Goal: Complete application form

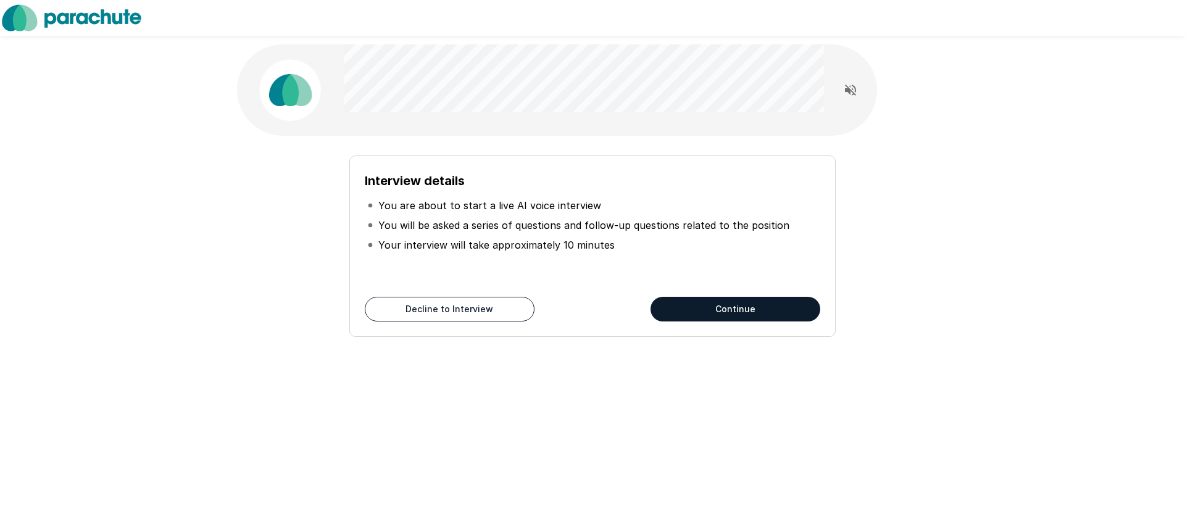
click at [699, 302] on button "Continue" at bounding box center [736, 309] width 170 height 25
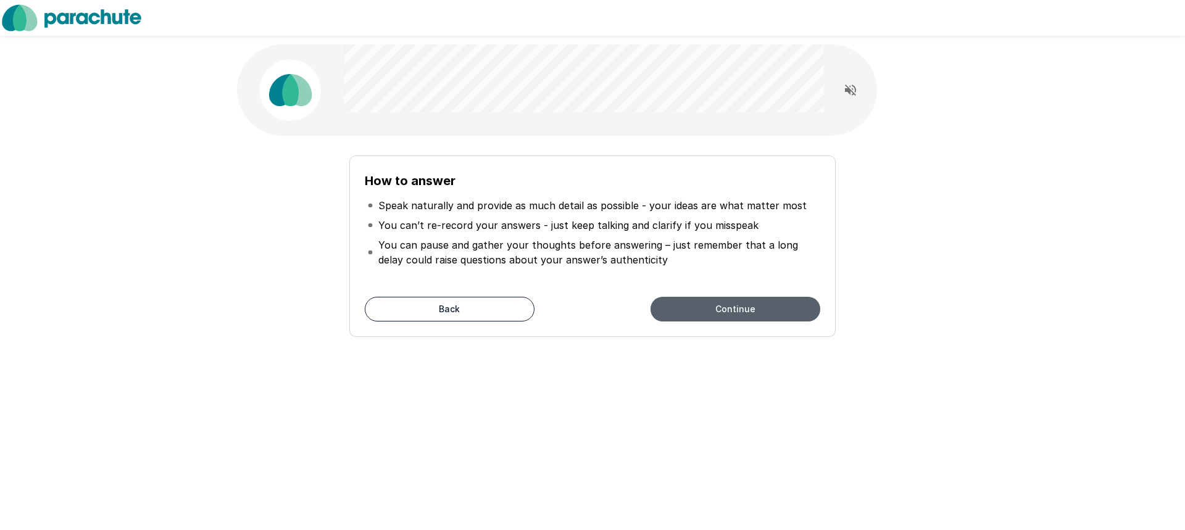
click at [695, 313] on button "Continue" at bounding box center [736, 309] width 170 height 25
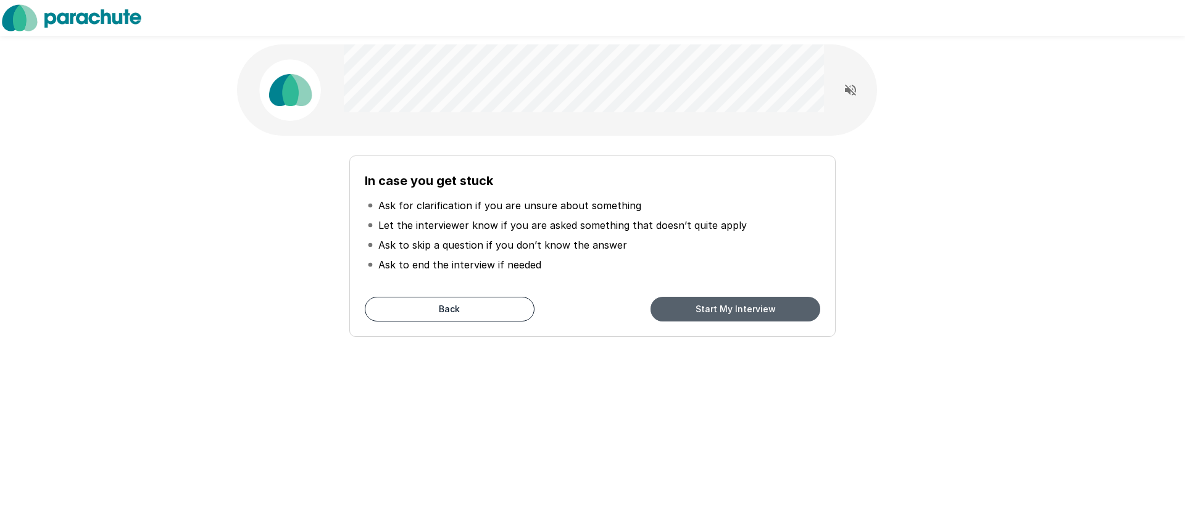
click at [698, 313] on button "Start My Interview" at bounding box center [736, 309] width 170 height 25
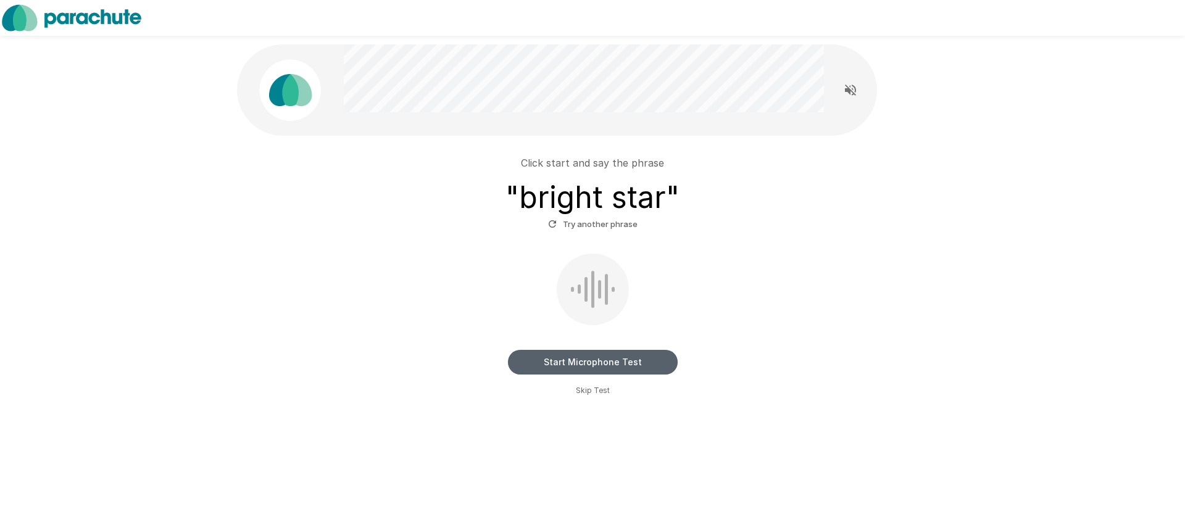
click at [601, 369] on button "Start Microphone Test" at bounding box center [593, 362] width 170 height 25
click at [586, 359] on button "Stop & Submit" at bounding box center [593, 362] width 170 height 25
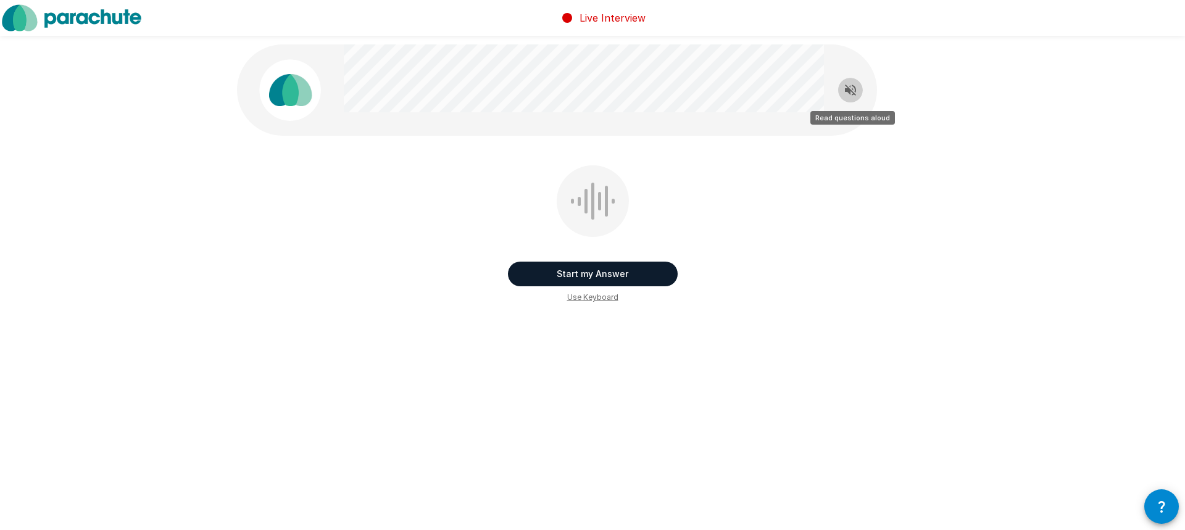
click at [851, 90] on icon "Read questions aloud" at bounding box center [850, 90] width 15 height 15
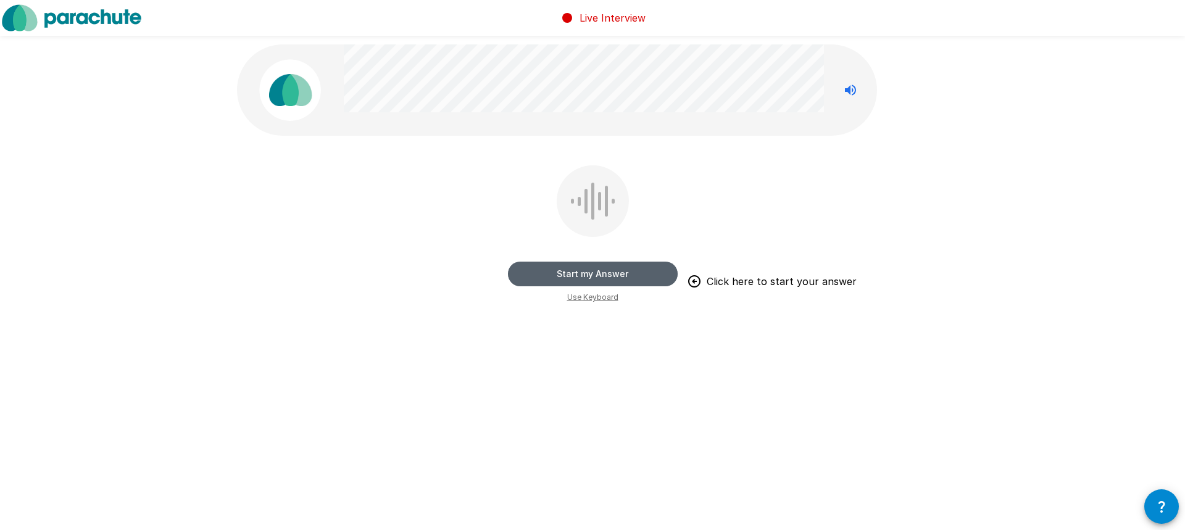
click at [612, 277] on button "Start my Answer" at bounding box center [593, 274] width 170 height 25
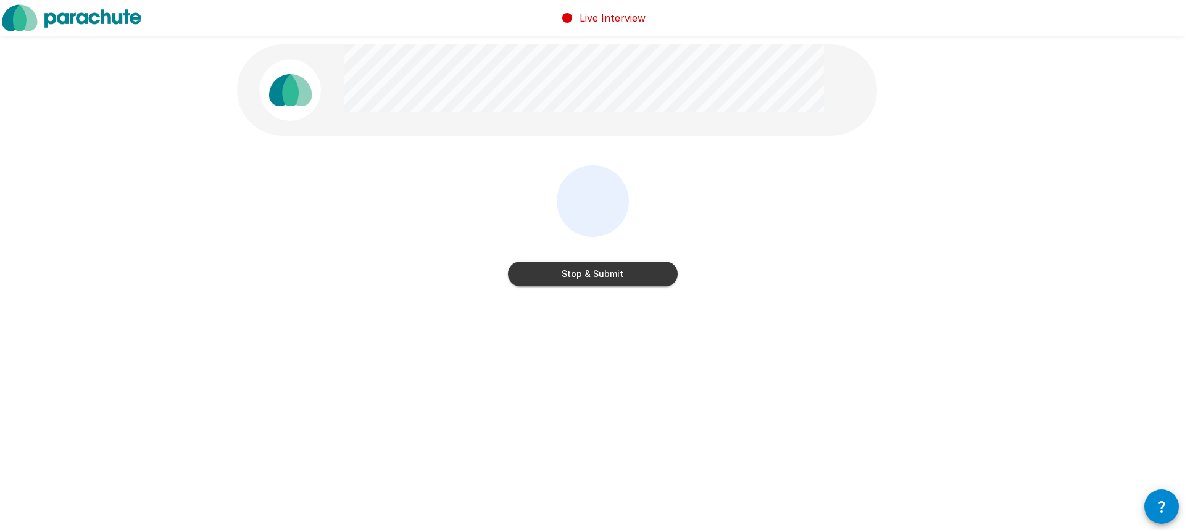
click at [612, 277] on button "Stop & Submit" at bounding box center [593, 274] width 170 height 25
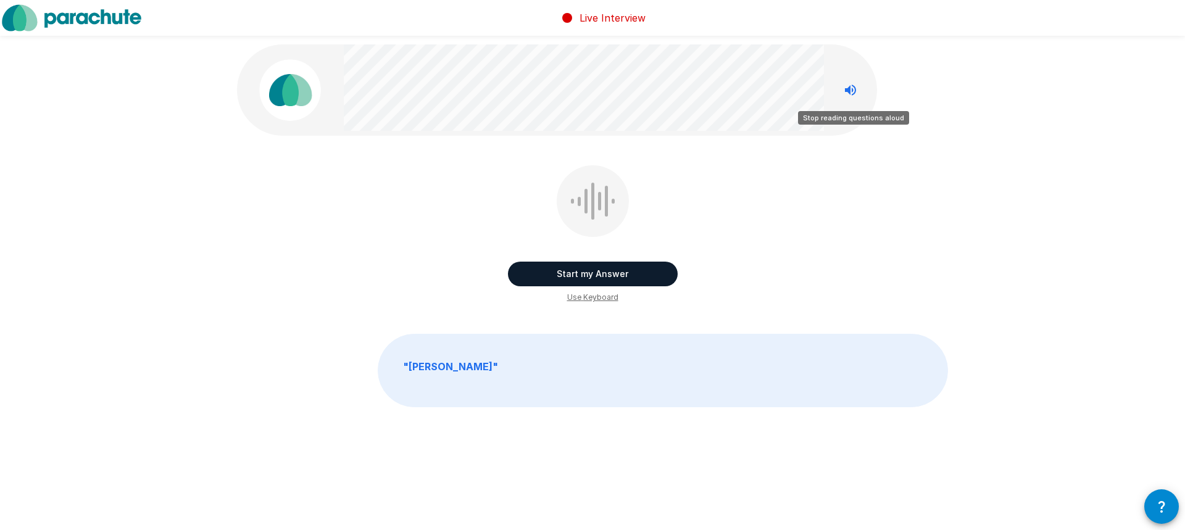
click at [852, 93] on icon "Stop reading questions aloud" at bounding box center [850, 90] width 15 height 15
click at [852, 94] on icon "Read questions aloud" at bounding box center [850, 90] width 11 height 11
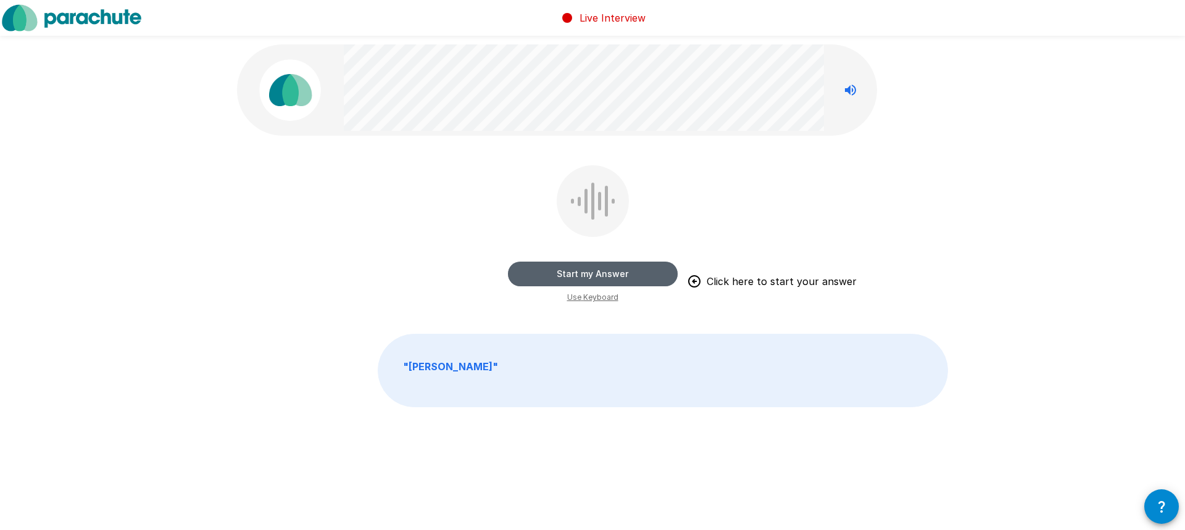
click at [610, 275] on button "Start my Answer" at bounding box center [593, 274] width 170 height 25
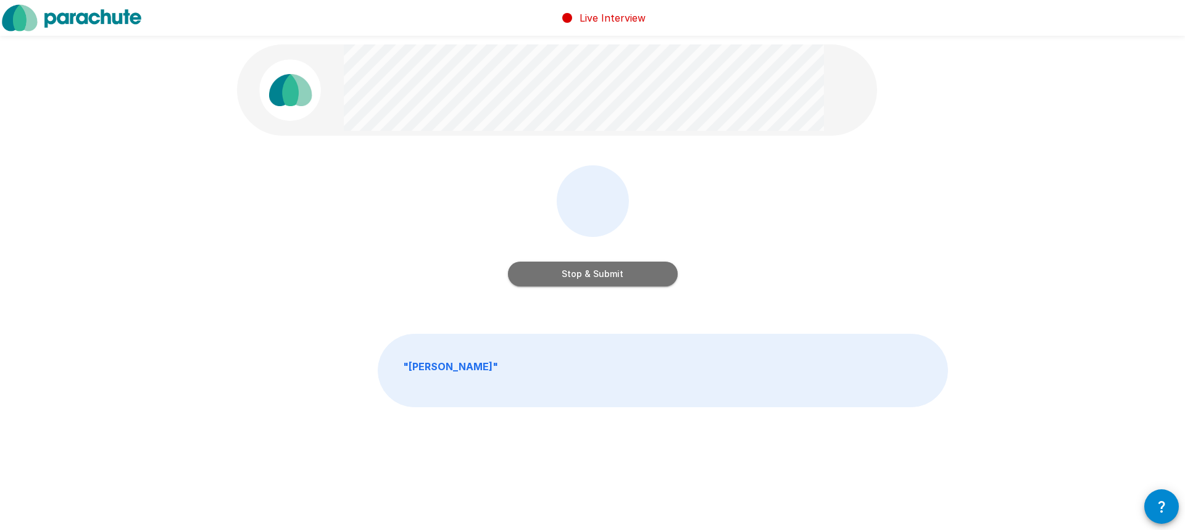
click at [609, 275] on button "Stop & Submit" at bounding box center [593, 274] width 170 height 25
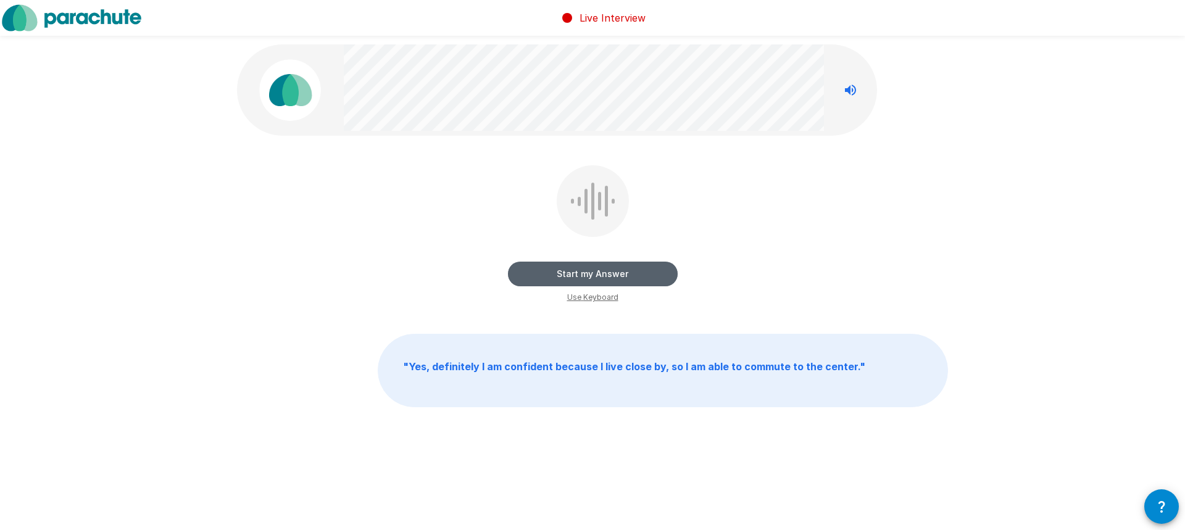
click at [591, 275] on button "Start my Answer" at bounding box center [593, 274] width 170 height 25
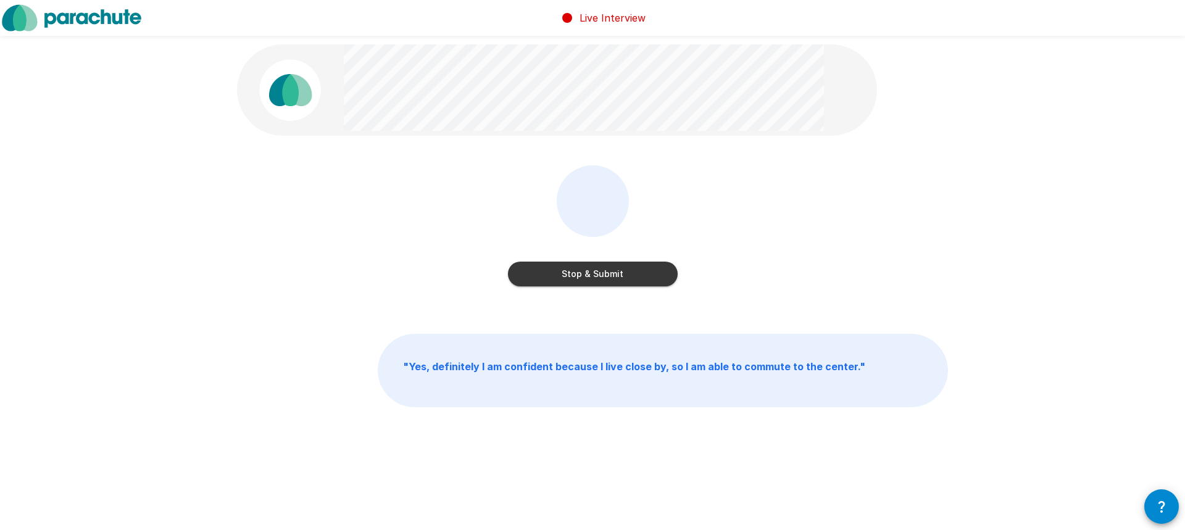
click at [591, 275] on button "Stop & Submit" at bounding box center [593, 274] width 170 height 25
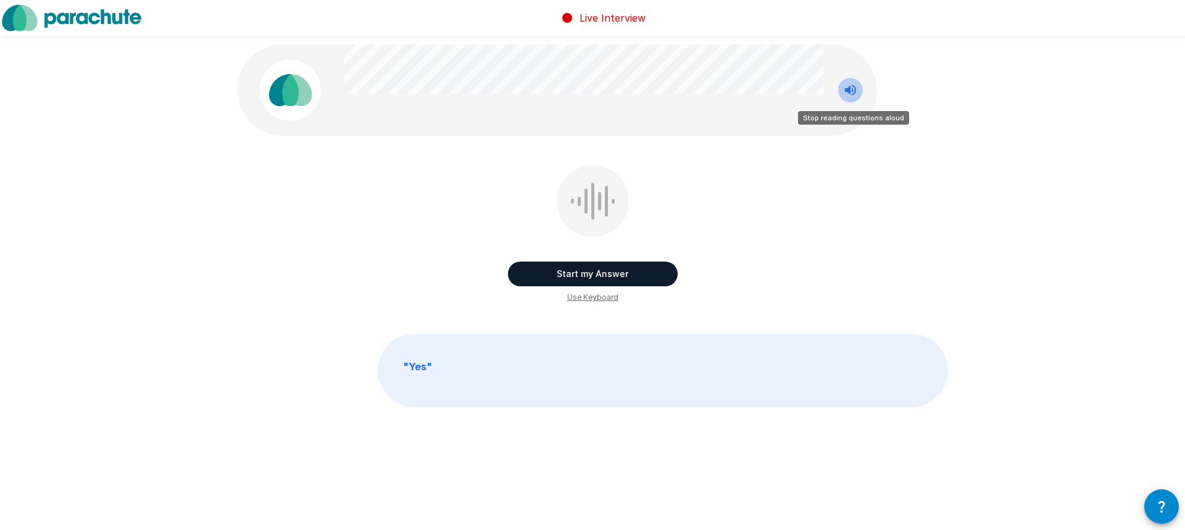
click at [849, 90] on icon "Stop reading questions aloud" at bounding box center [850, 90] width 11 height 11
click at [590, 273] on button "Start my Answer" at bounding box center [593, 274] width 170 height 25
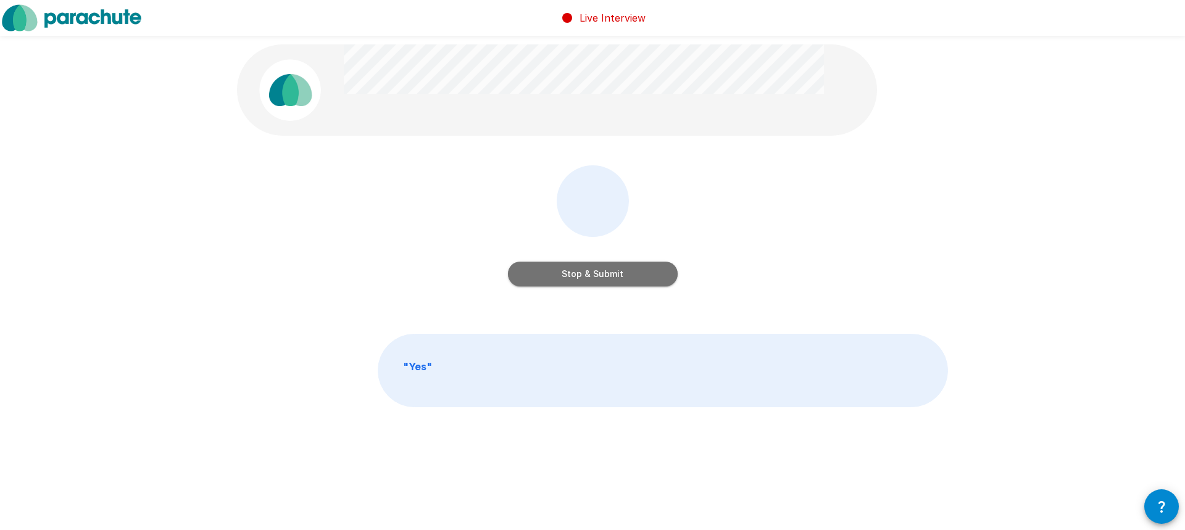
click at [590, 273] on button "Stop & Submit" at bounding box center [593, 274] width 170 height 25
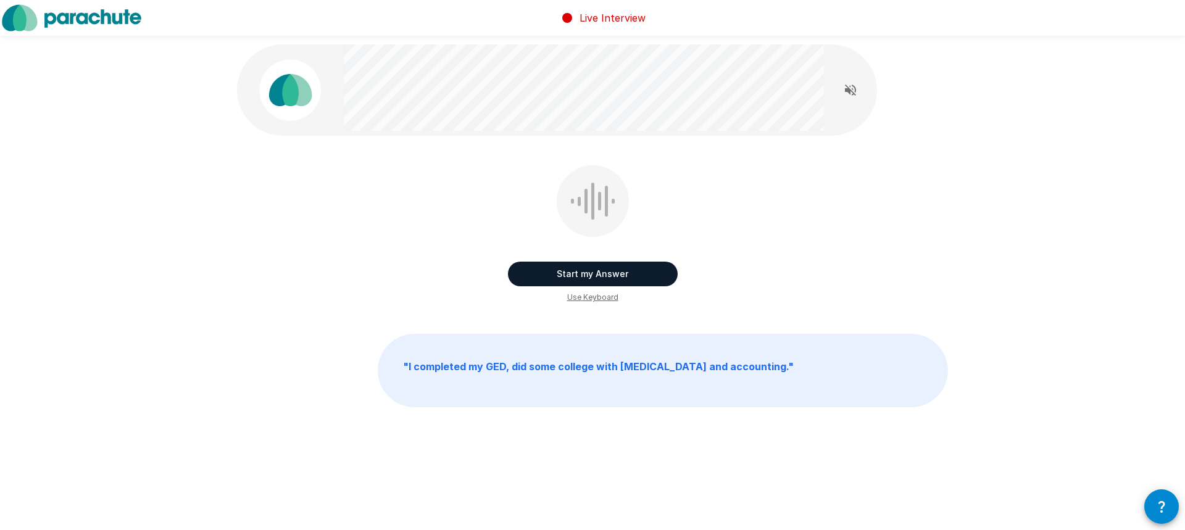
click at [590, 273] on button "Start my Answer" at bounding box center [593, 274] width 170 height 25
click at [591, 273] on button "Stop & Submit" at bounding box center [593, 274] width 170 height 25
click at [591, 273] on button "Start my Answer" at bounding box center [593, 274] width 170 height 25
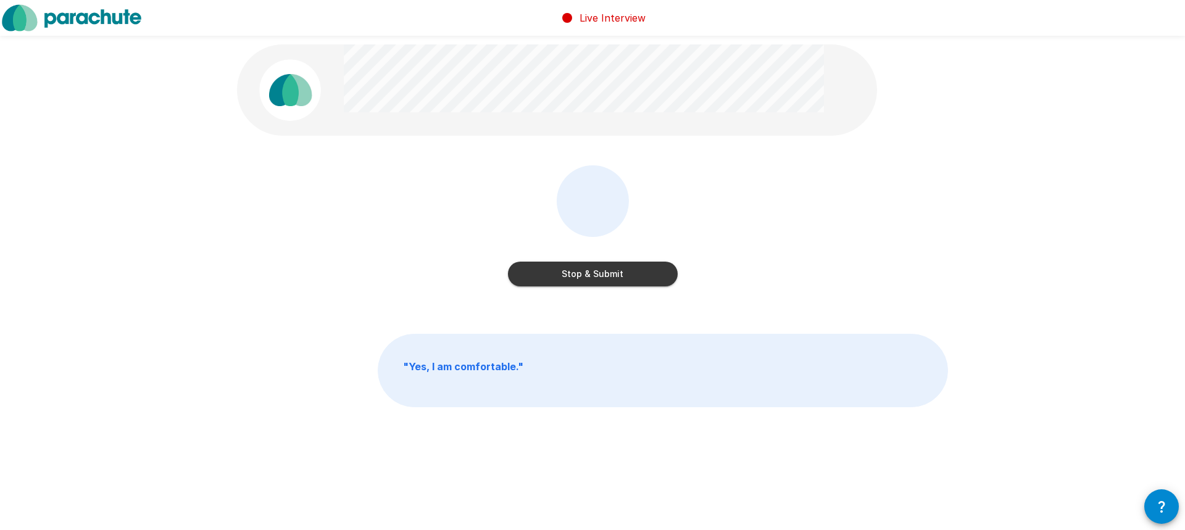
click at [591, 273] on button "Stop & Submit" at bounding box center [593, 274] width 170 height 25
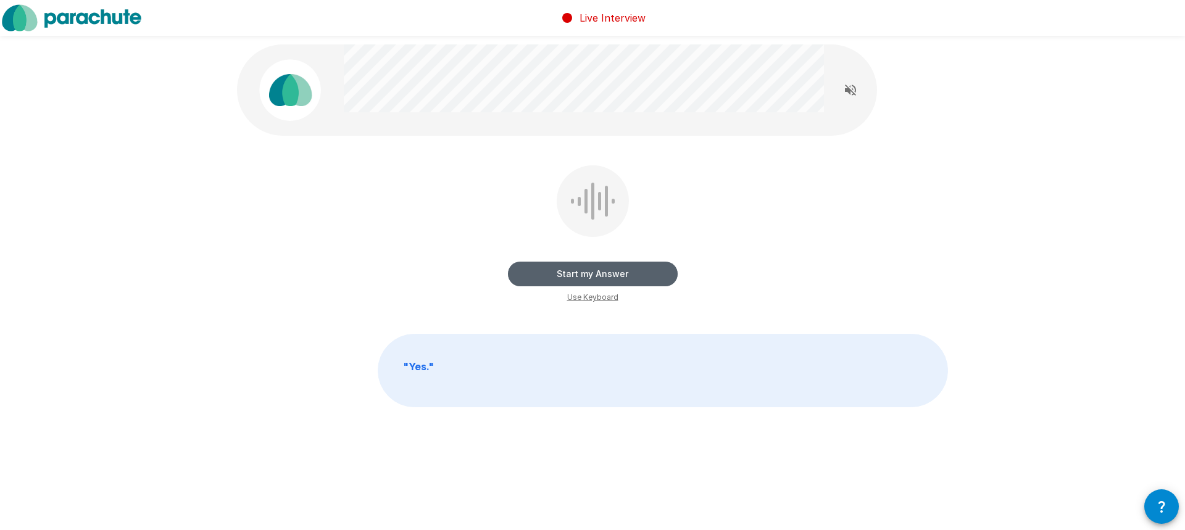
click at [592, 274] on button "Start my Answer" at bounding box center [593, 274] width 170 height 25
click at [592, 274] on button "Stop & Submit" at bounding box center [593, 274] width 170 height 25
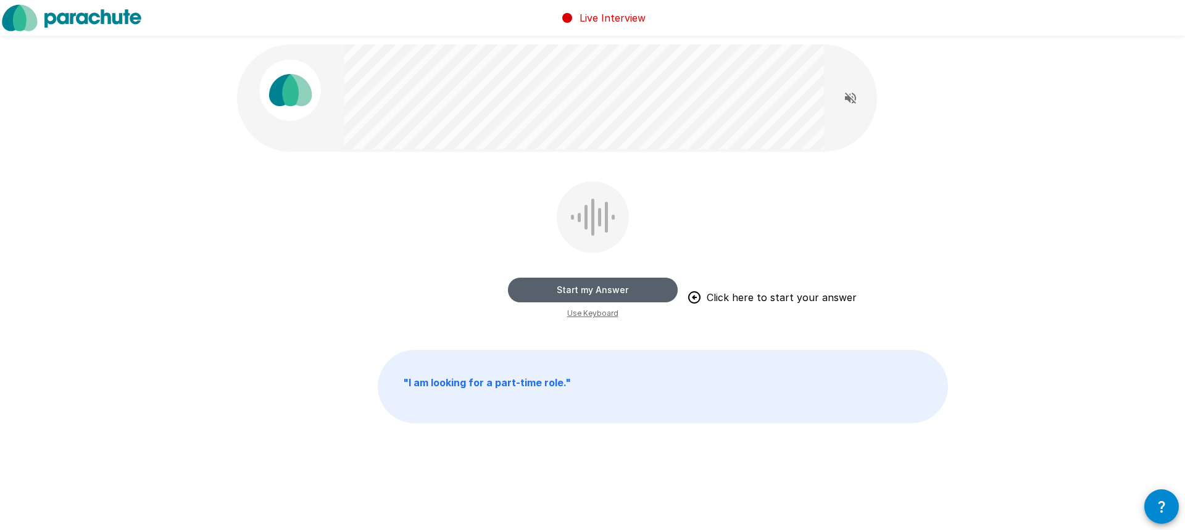
click at [601, 292] on button "Start my Answer" at bounding box center [593, 290] width 170 height 25
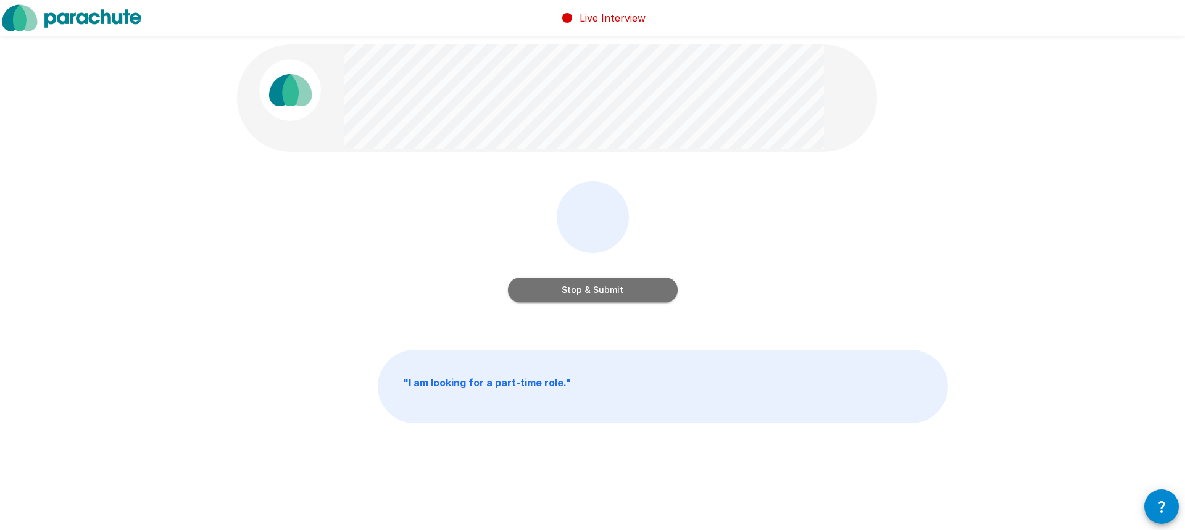
click at [601, 292] on button "Stop & Submit" at bounding box center [593, 290] width 170 height 25
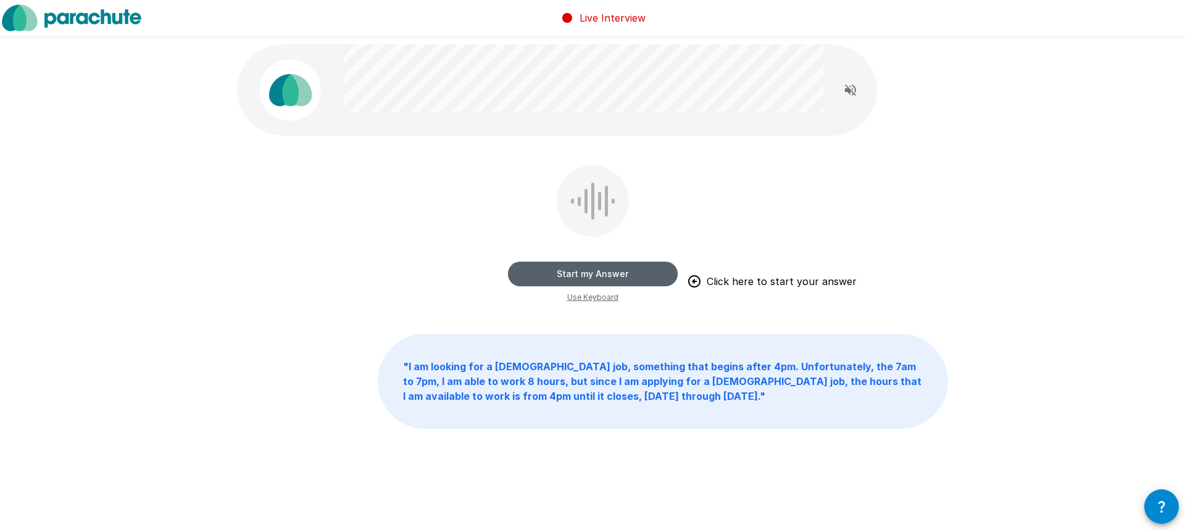
click at [569, 273] on button "Start my Answer" at bounding box center [593, 274] width 170 height 25
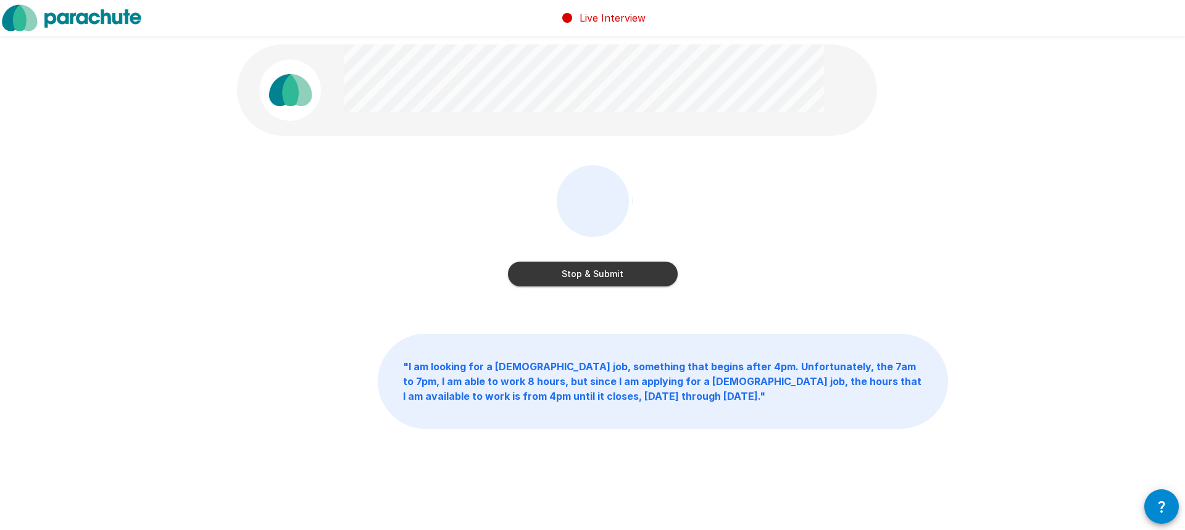
click at [569, 273] on button "Stop & Submit" at bounding box center [593, 274] width 170 height 25
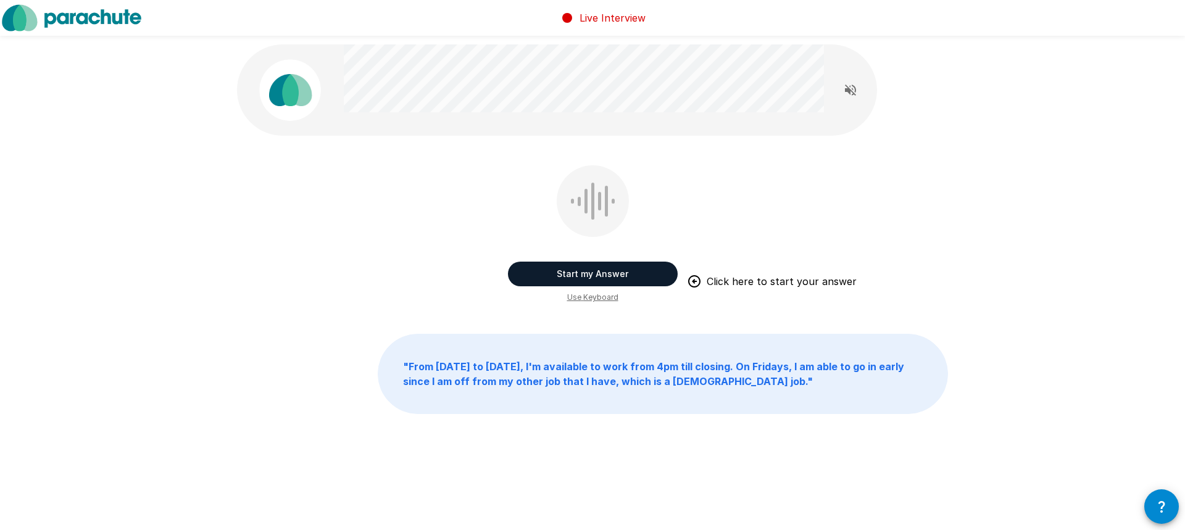
click at [560, 274] on button "Start my Answer" at bounding box center [593, 274] width 170 height 25
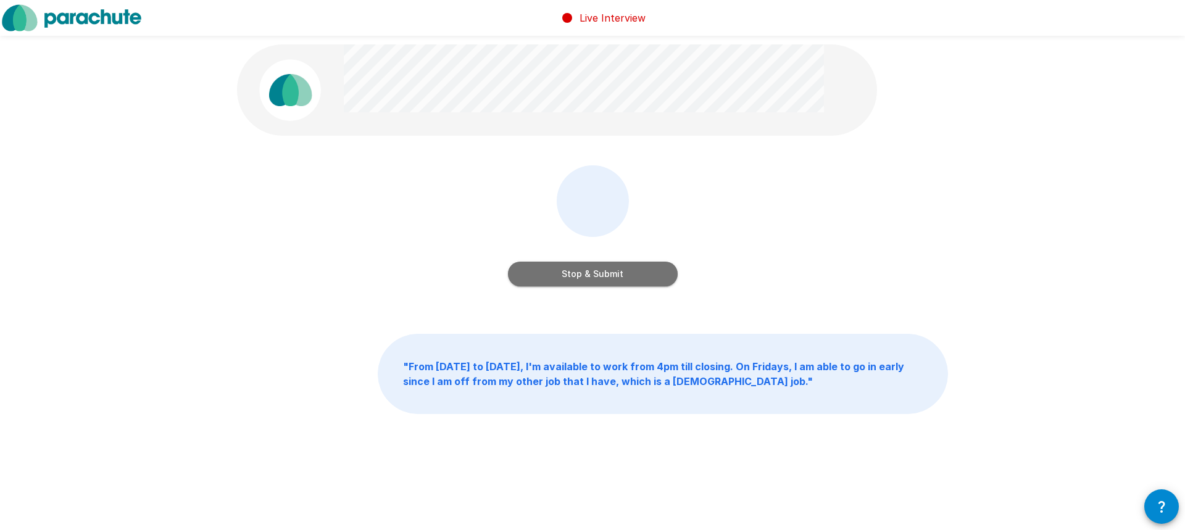
click at [560, 275] on button "Stop & Submit" at bounding box center [593, 274] width 170 height 25
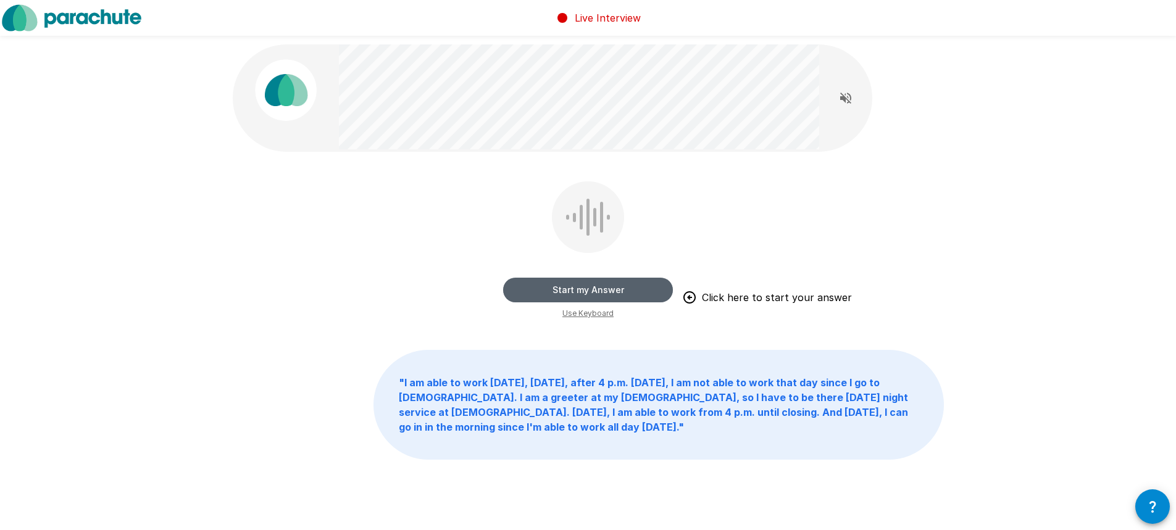
click at [577, 289] on button "Start my Answer" at bounding box center [588, 290] width 170 height 25
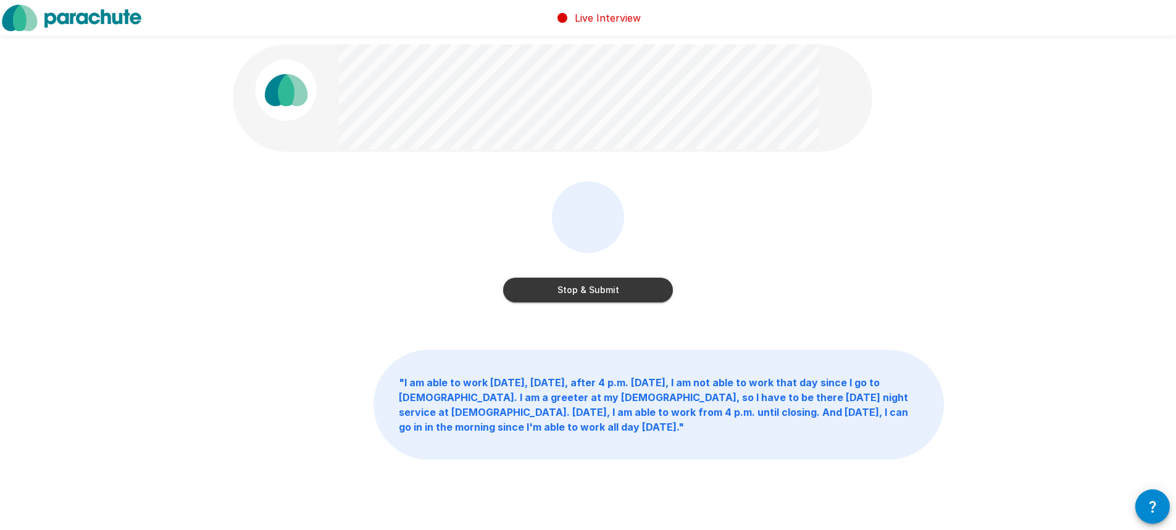
click at [577, 289] on button "Stop & Submit" at bounding box center [588, 290] width 170 height 25
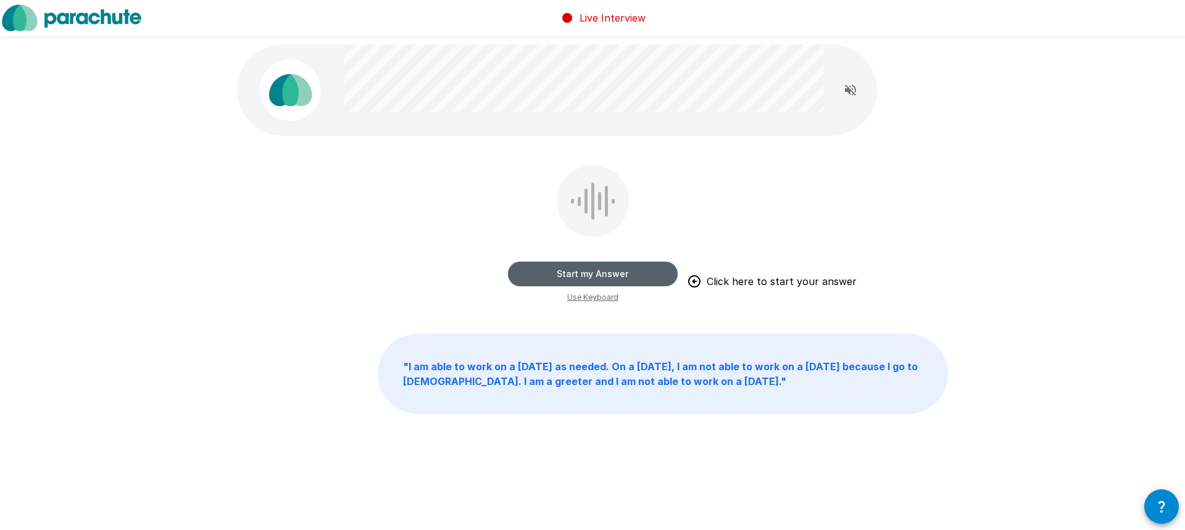
click at [600, 272] on button "Start my Answer" at bounding box center [593, 274] width 170 height 25
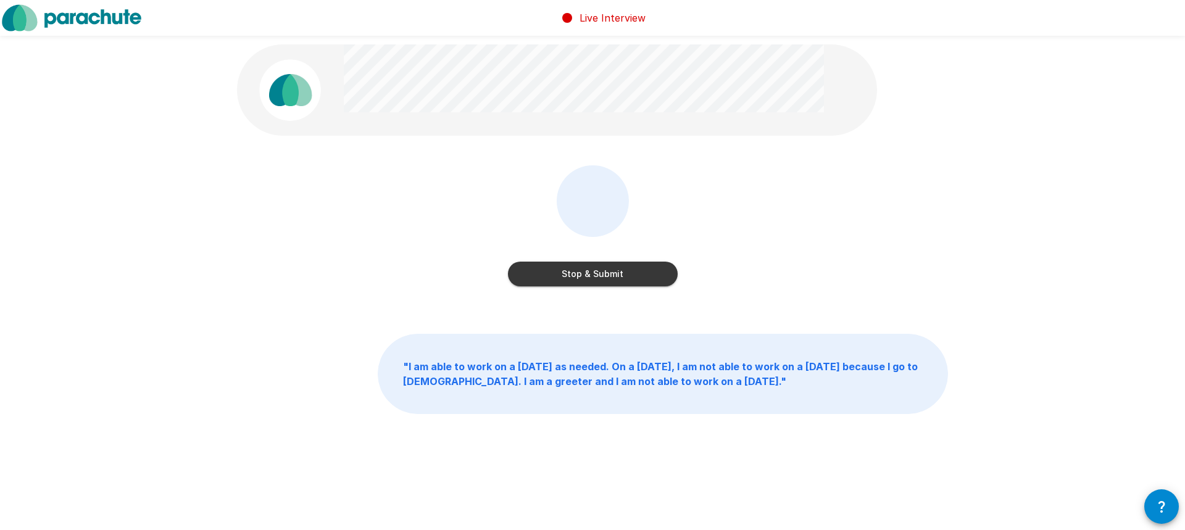
click at [600, 272] on button "Stop & Submit" at bounding box center [593, 274] width 170 height 25
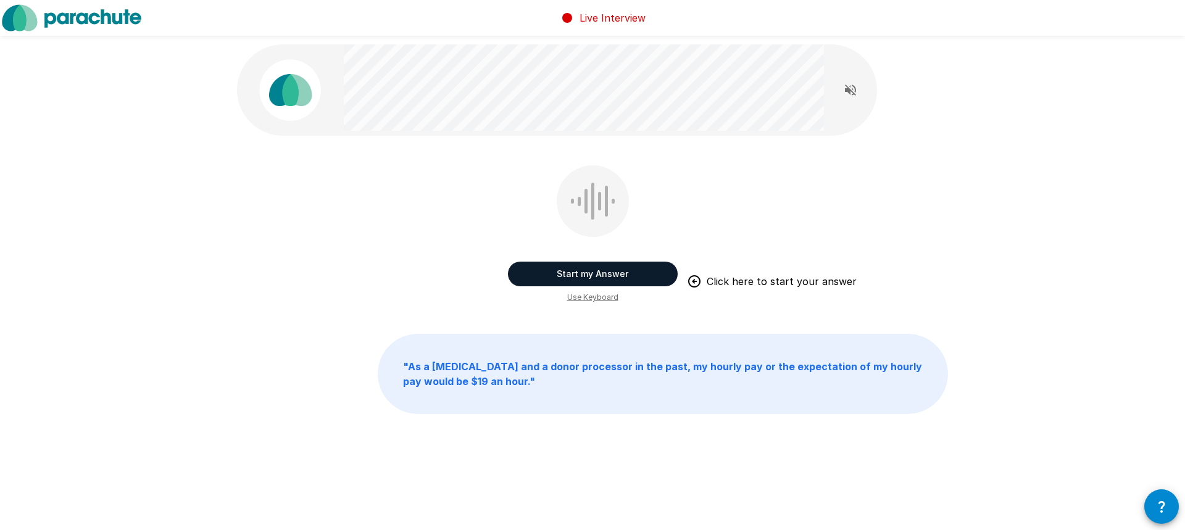
click at [600, 273] on button "Start my Answer" at bounding box center [593, 274] width 170 height 25
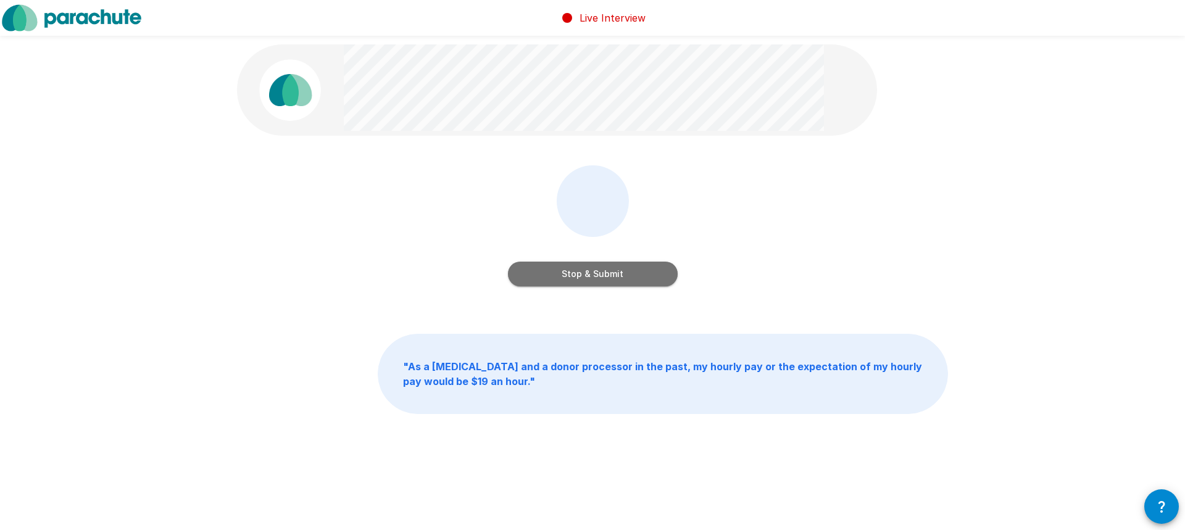
click at [600, 273] on button "Stop & Submit" at bounding box center [593, 274] width 170 height 25
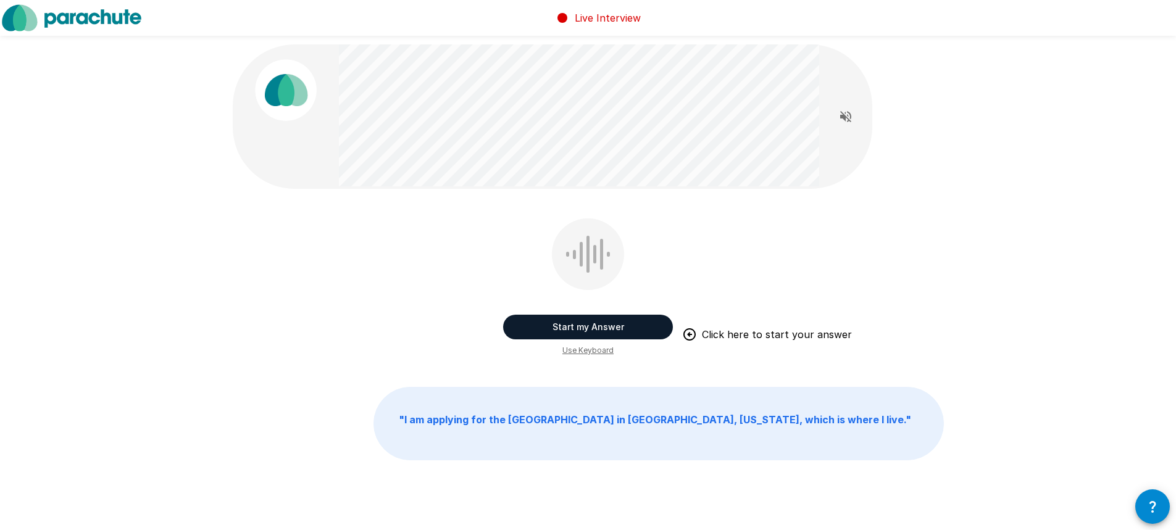
click at [1055, 239] on div "Start my Answer Click here to start your answer Use Keyboard " I am applying fo…" at bounding box center [588, 279] width 1176 height 559
click at [595, 325] on button "Start my Answer" at bounding box center [588, 327] width 170 height 25
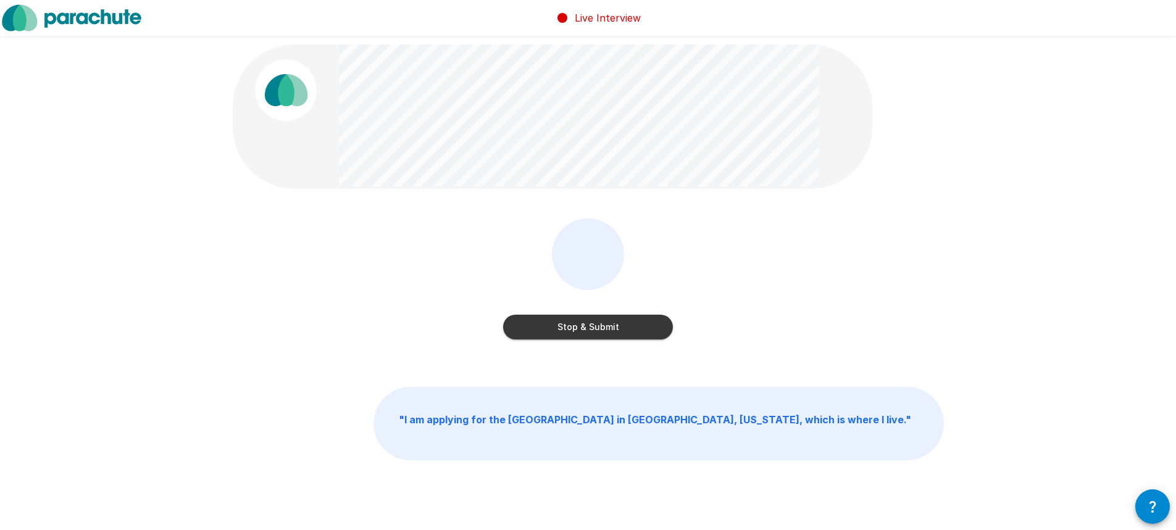
click at [595, 325] on button "Stop & Submit" at bounding box center [588, 327] width 170 height 25
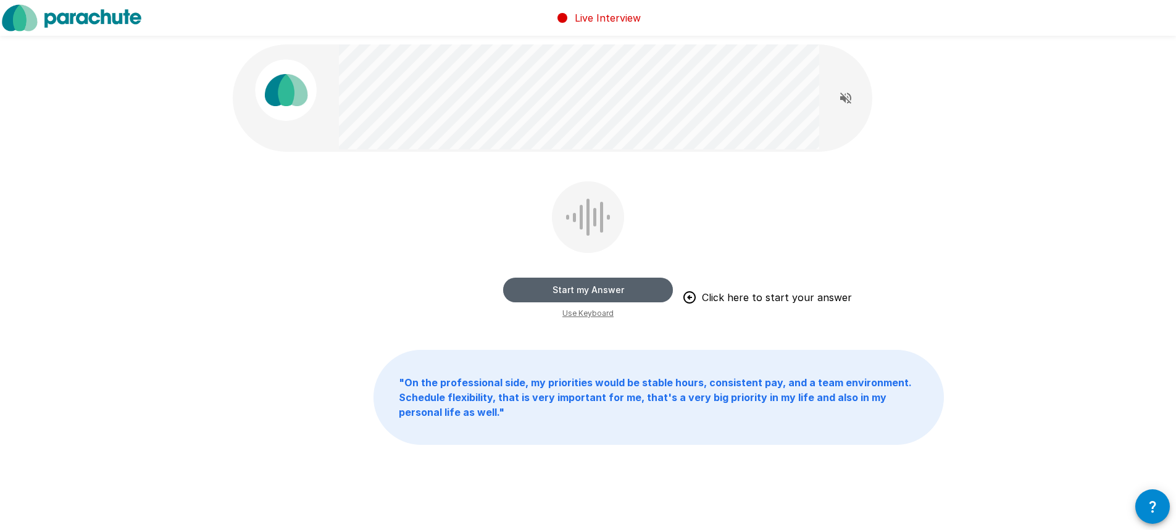
click at [580, 287] on button "Start my Answer" at bounding box center [588, 290] width 170 height 25
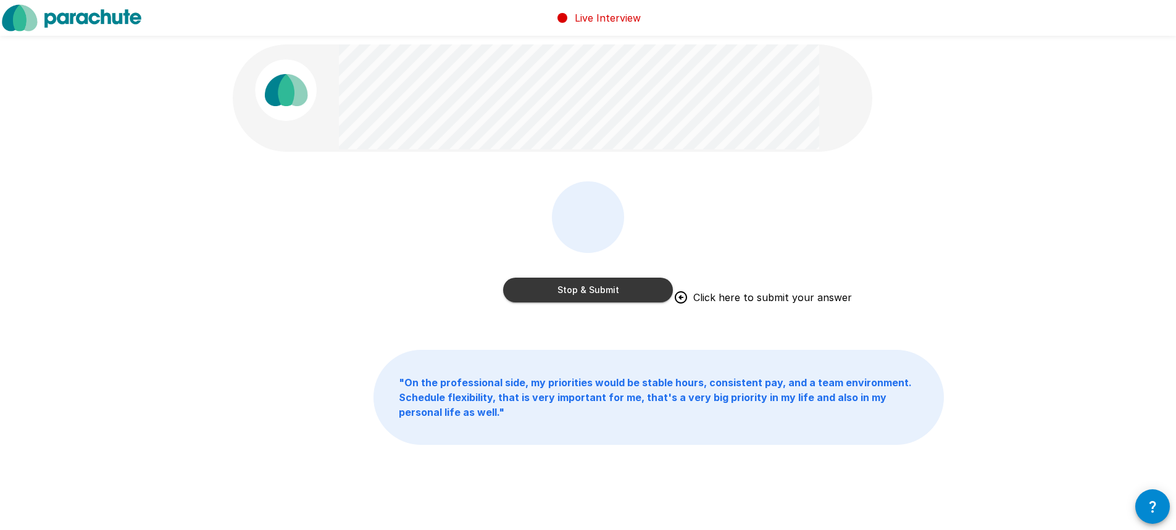
click at [580, 287] on button "Stop & Submit" at bounding box center [588, 290] width 170 height 25
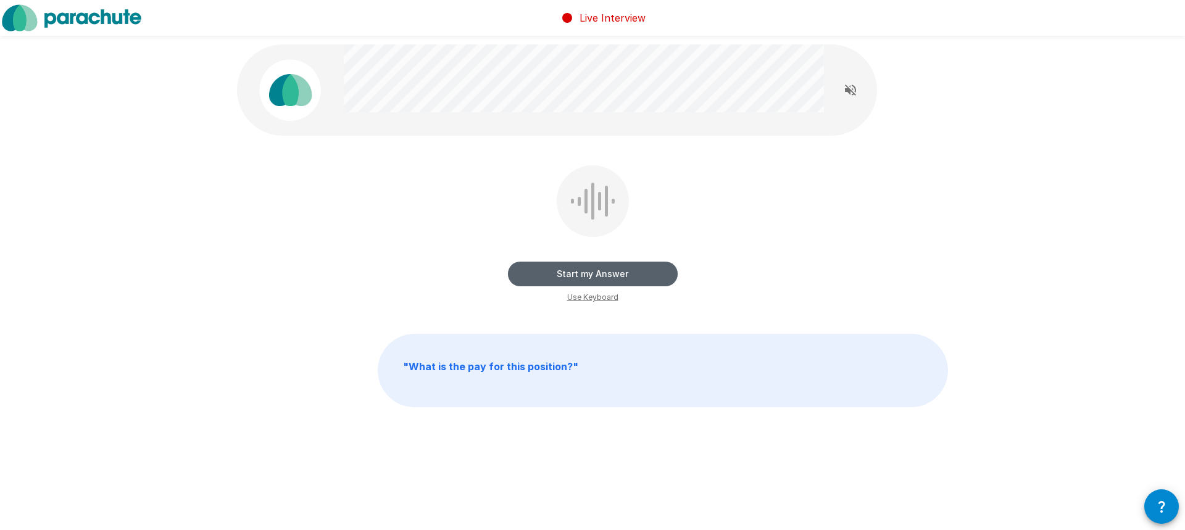
click at [583, 270] on button "Start my Answer" at bounding box center [593, 274] width 170 height 25
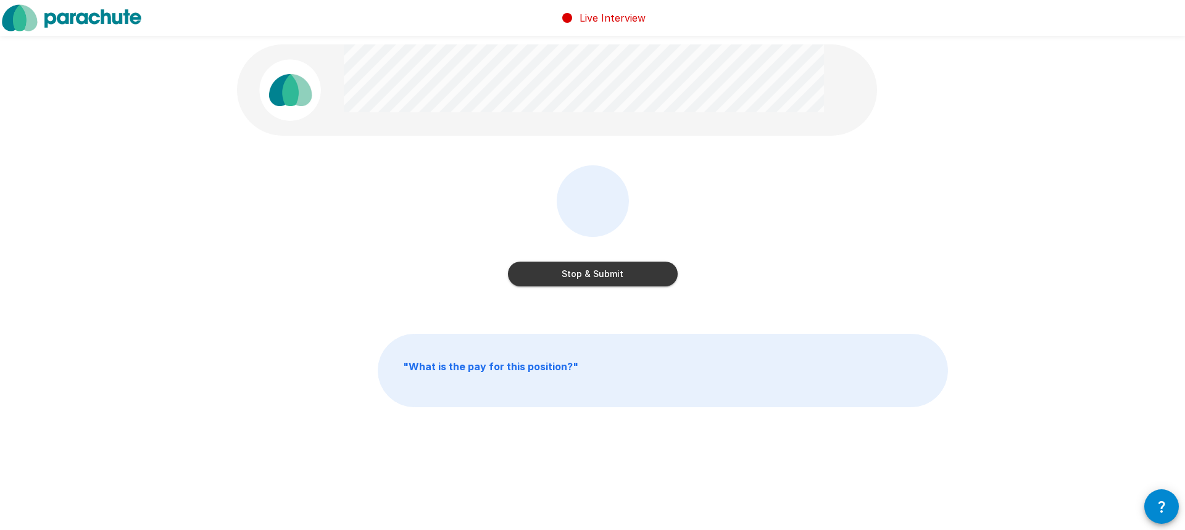
click at [583, 270] on button "Stop & Submit" at bounding box center [593, 274] width 170 height 25
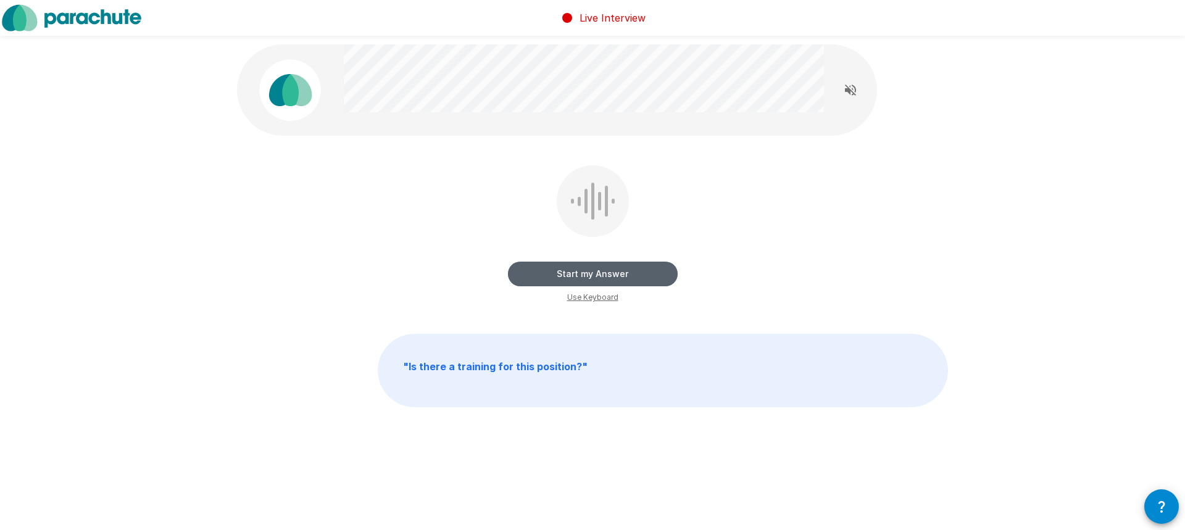
click at [630, 275] on button "Start my Answer" at bounding box center [593, 274] width 170 height 25
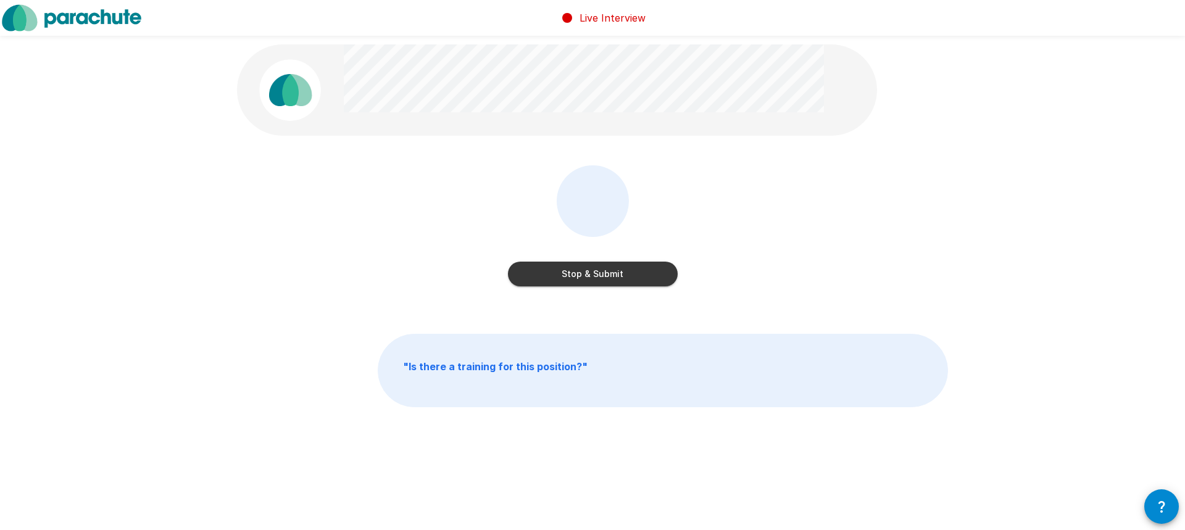
click at [630, 275] on button "Stop & Submit" at bounding box center [593, 274] width 170 height 25
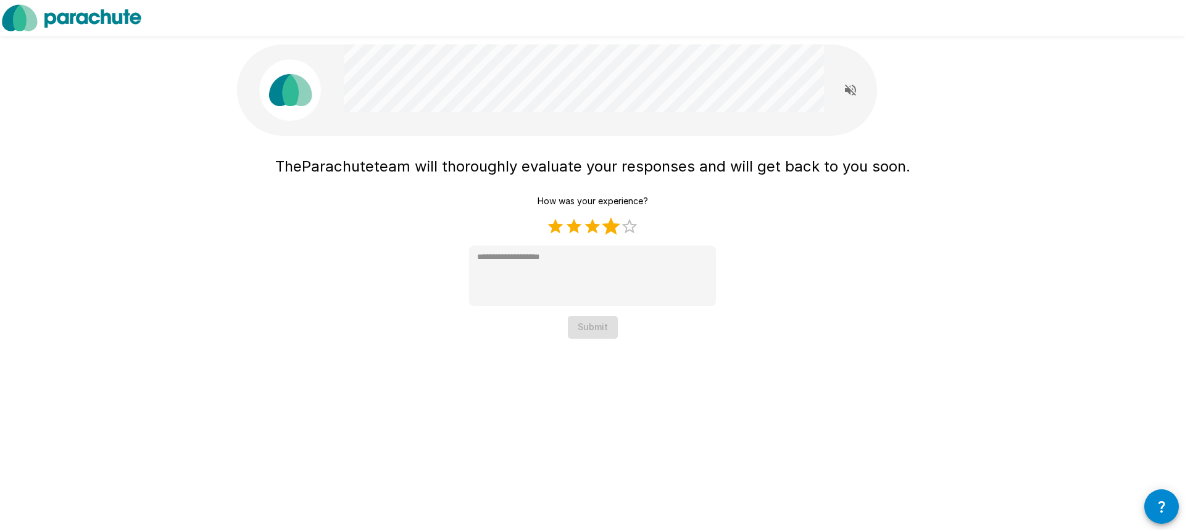
click at [606, 222] on label "4 Stars" at bounding box center [611, 226] width 19 height 19
click at [629, 223] on label "5 Stars" at bounding box center [629, 226] width 19 height 19
type textarea "*"
click at [593, 325] on button "Submit" at bounding box center [593, 327] width 50 height 23
